Goal: Check status: Check status

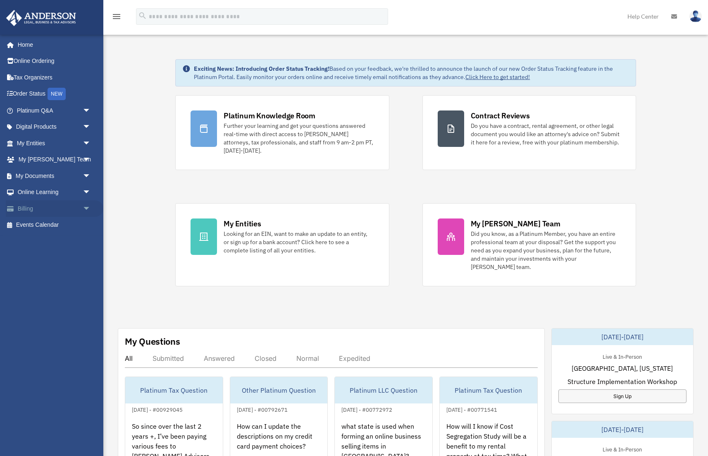
click at [25, 204] on link "Billing arrow_drop_down" at bounding box center [55, 208] width 98 height 17
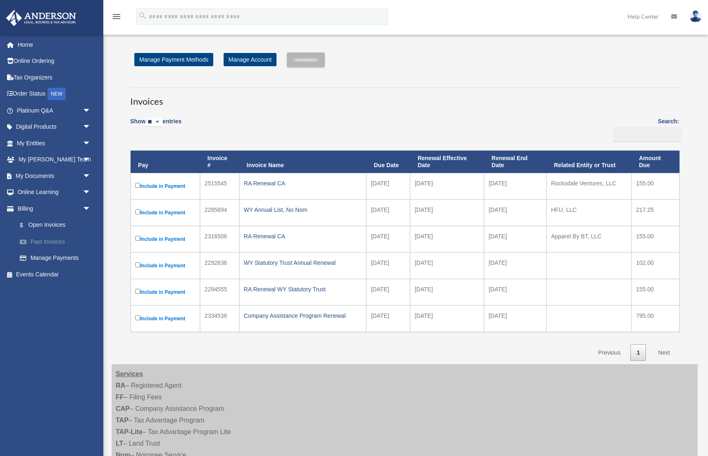
click at [45, 237] on link "Past Invoices" at bounding box center [58, 241] width 92 height 17
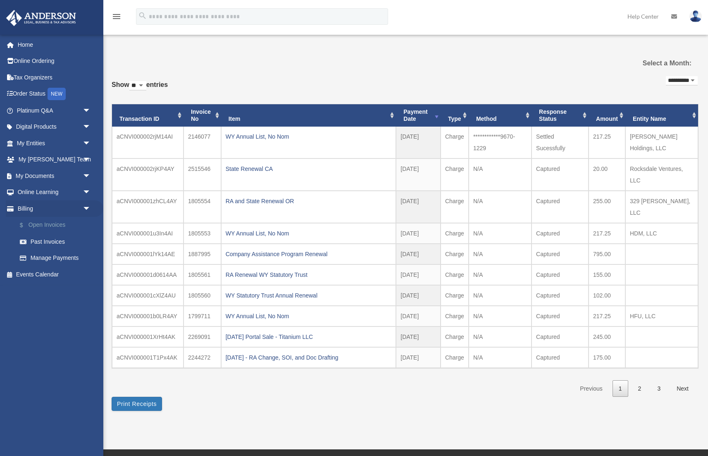
click at [49, 221] on link "$ Open Invoices" at bounding box center [58, 225] width 92 height 17
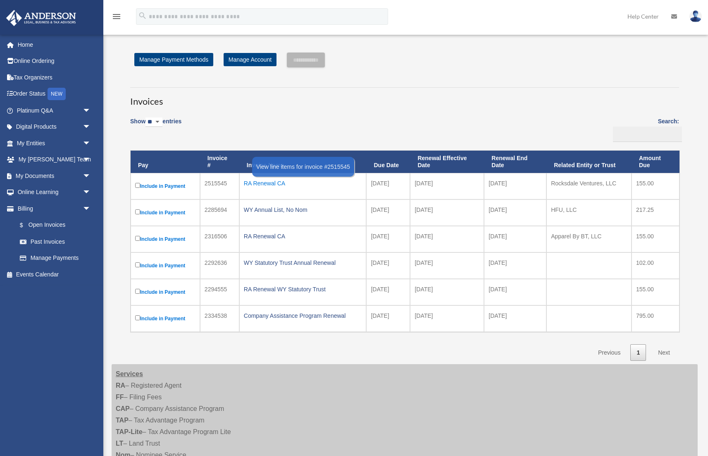
click at [264, 181] on div "RA Renewal CA" at bounding box center [303, 183] width 118 height 12
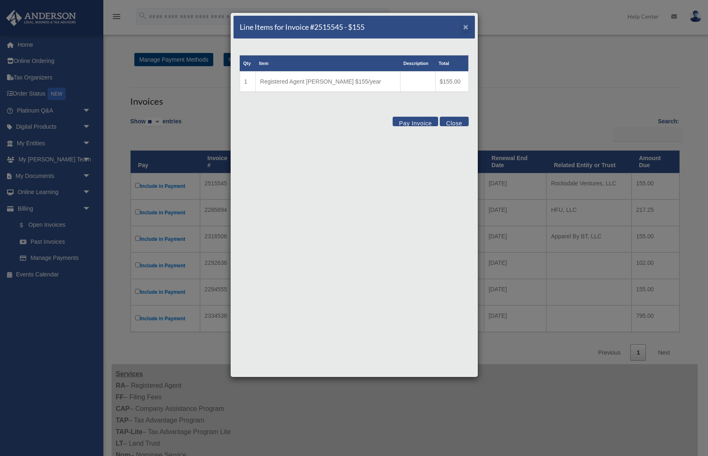
click at [466, 28] on span "×" at bounding box center [465, 27] width 5 height 10
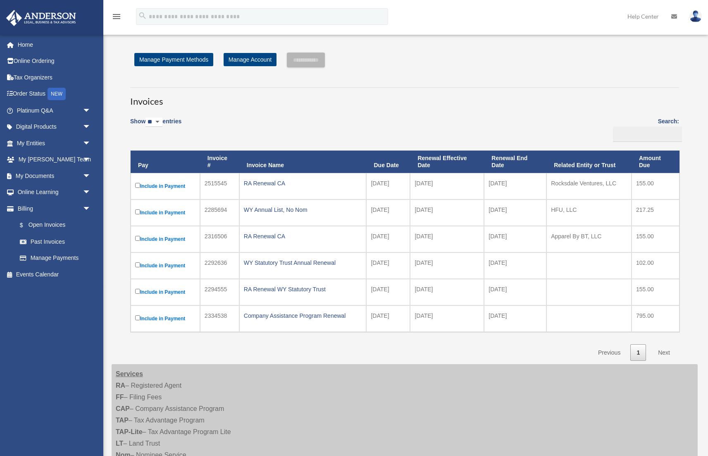
click at [415, 94] on h3 "Invoices" at bounding box center [404, 97] width 549 height 21
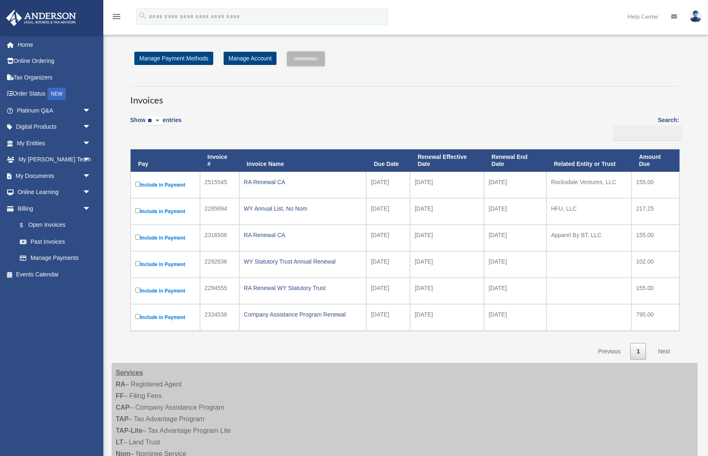
scroll to position [1, 0]
click at [693, 17] on img at bounding box center [695, 16] width 12 height 12
click at [534, 72] on link "Logout" at bounding box center [571, 72] width 83 height 17
